Goal: Task Accomplishment & Management: Manage account settings

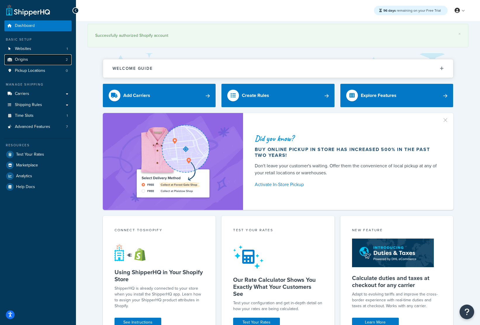
click at [29, 59] on link "Origins 2" at bounding box center [37, 59] width 67 height 11
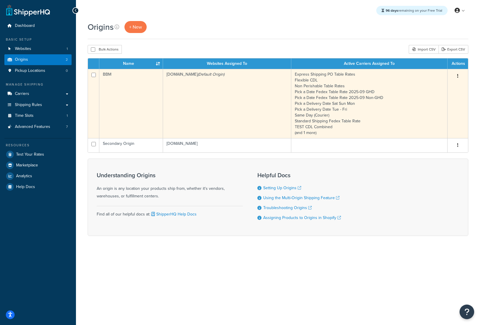
click at [209, 89] on td "[DOMAIN_NAME] (Default Origin)" at bounding box center [227, 103] width 128 height 69
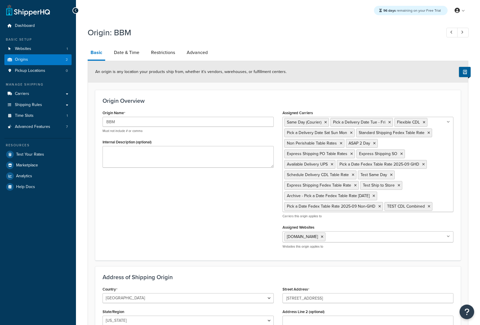
select select "30"
click at [132, 55] on link "Date & Time" at bounding box center [126, 53] width 31 height 14
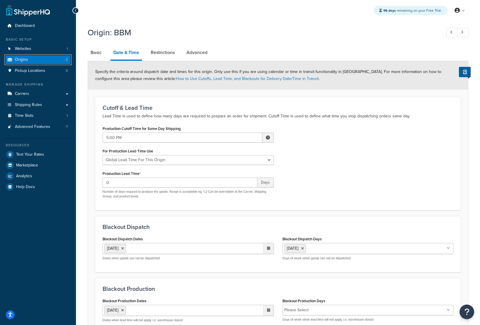
click at [43, 58] on link "Origins 2" at bounding box center [37, 59] width 67 height 11
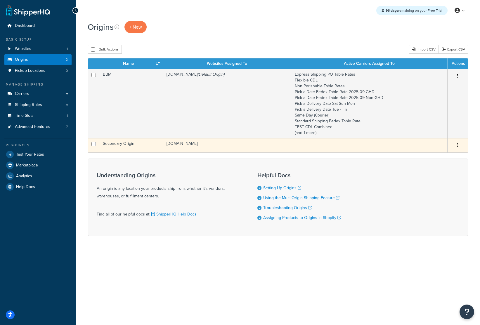
click at [138, 148] on td "Secondary Origin" at bounding box center [131, 145] width 64 height 14
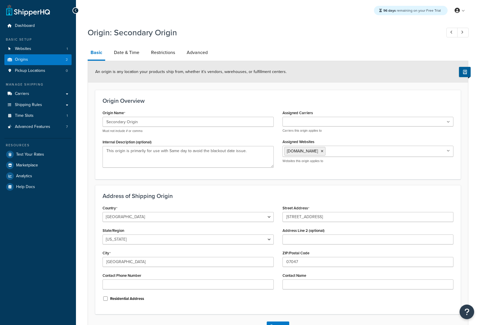
select select "30"
click at [132, 51] on link "Date & Time" at bounding box center [126, 53] width 31 height 14
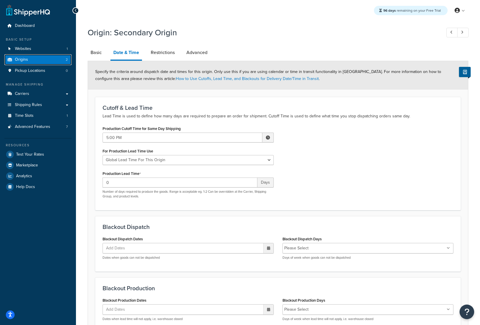
click at [50, 60] on link "Origins 2" at bounding box center [37, 59] width 67 height 11
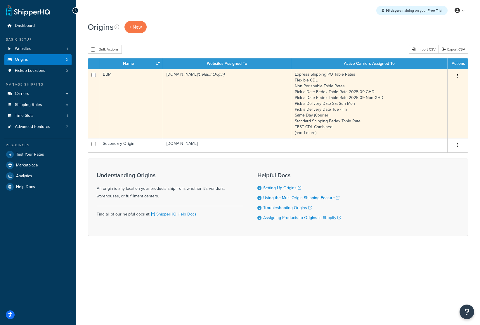
click at [211, 86] on td "[DOMAIN_NAME] (Default Origin)" at bounding box center [227, 103] width 128 height 69
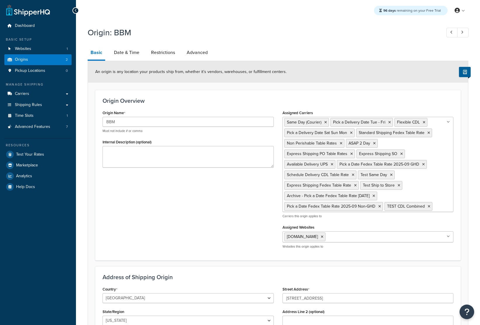
select select "30"
click at [55, 61] on link "Origins 2" at bounding box center [37, 59] width 67 height 11
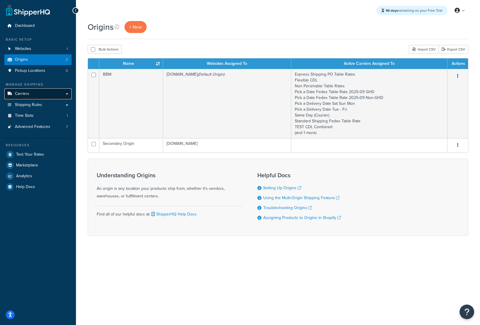
click at [41, 89] on link "Carriers" at bounding box center [37, 93] width 67 height 11
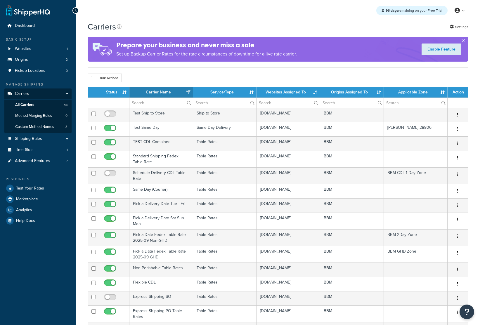
select select "15"
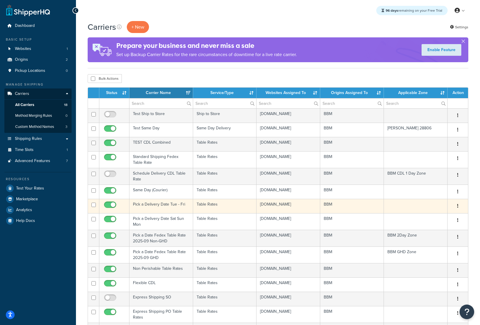
click at [173, 211] on td "Pick a Delivery Date Tue - Fri" at bounding box center [161, 206] width 64 height 14
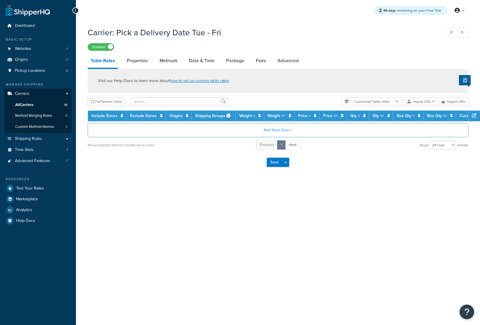
select select "25"
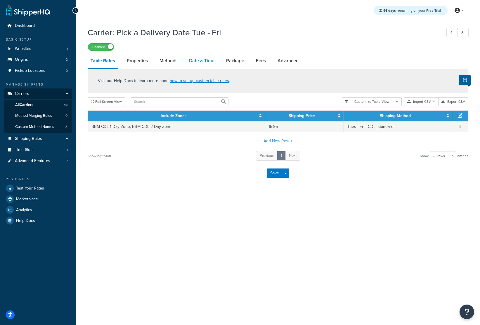
click at [194, 62] on link "Date & Time" at bounding box center [201, 61] width 31 height 14
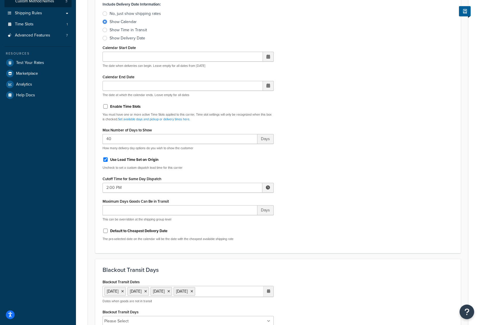
scroll to position [137, 0]
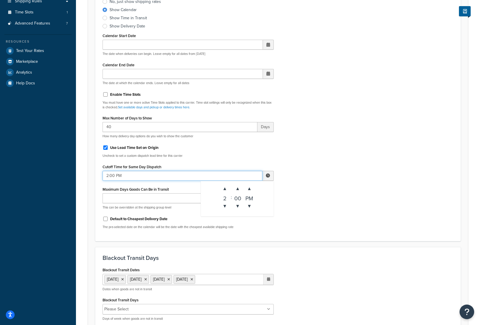
click at [251, 174] on input "2:00 PM" at bounding box center [182, 176] width 160 height 10
click at [312, 161] on div "Include Delivery Date Information: No, just show shipping rates Show Calendar S…" at bounding box center [277, 110] width 359 height 245
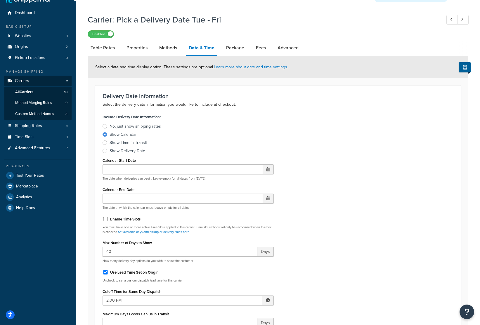
scroll to position [0, 0]
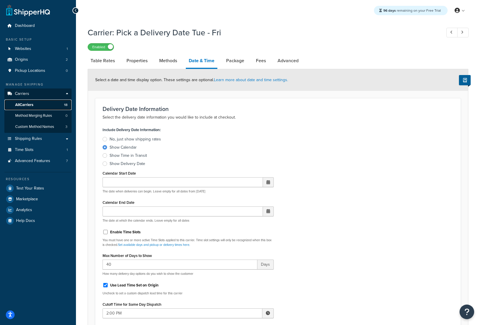
click at [39, 103] on link "All Carriers 18" at bounding box center [37, 105] width 67 height 11
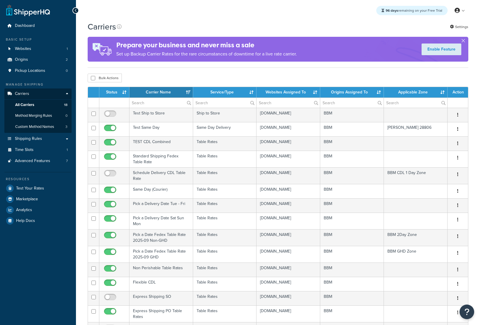
select select "15"
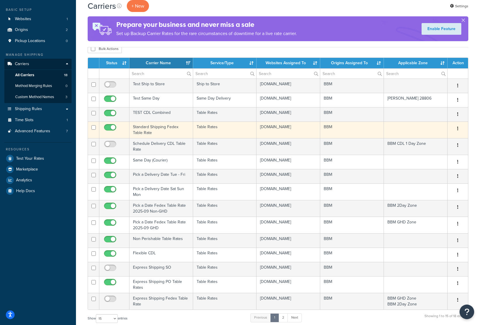
scroll to position [37, 0]
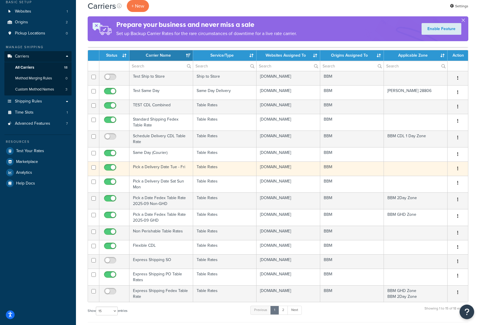
click at [162, 176] on td "Pick a Delivery Date Tue - Fri" at bounding box center [161, 168] width 64 height 14
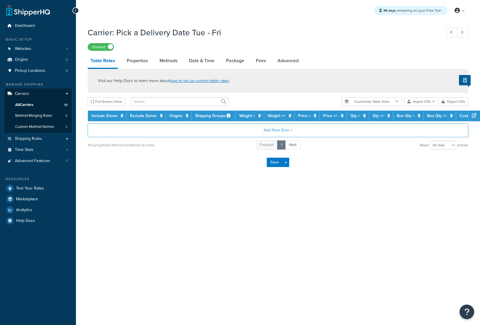
select select "25"
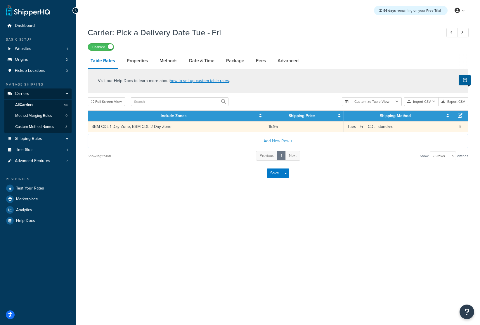
click at [205, 124] on td "BBM CDL 1 Day Zone, BBM CDL 2 Day Zone" at bounding box center [176, 126] width 177 height 11
select select "181855"
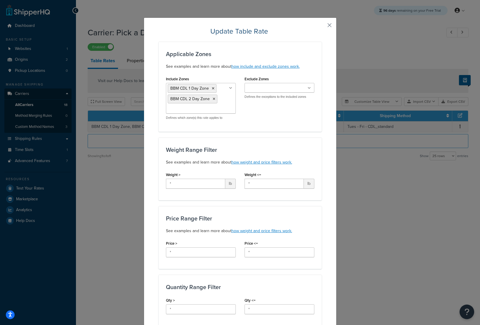
click at [321, 27] on button "button" at bounding box center [320, 27] width 1 height 1
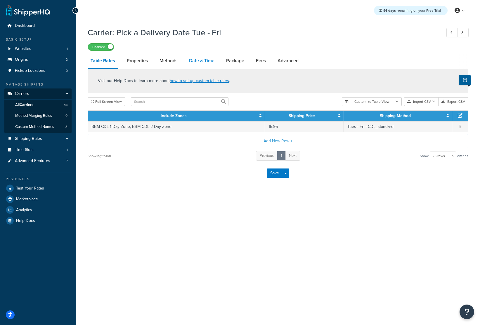
click at [191, 60] on link "Date & Time" at bounding box center [201, 61] width 31 height 14
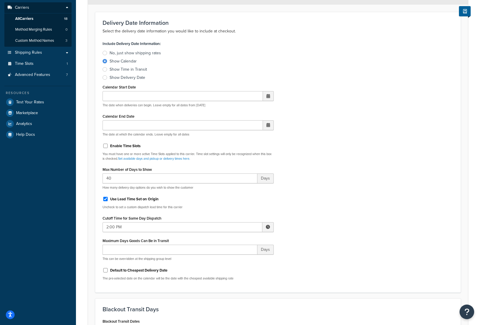
scroll to position [154, 0]
